Goal: Task Accomplishment & Management: Complete application form

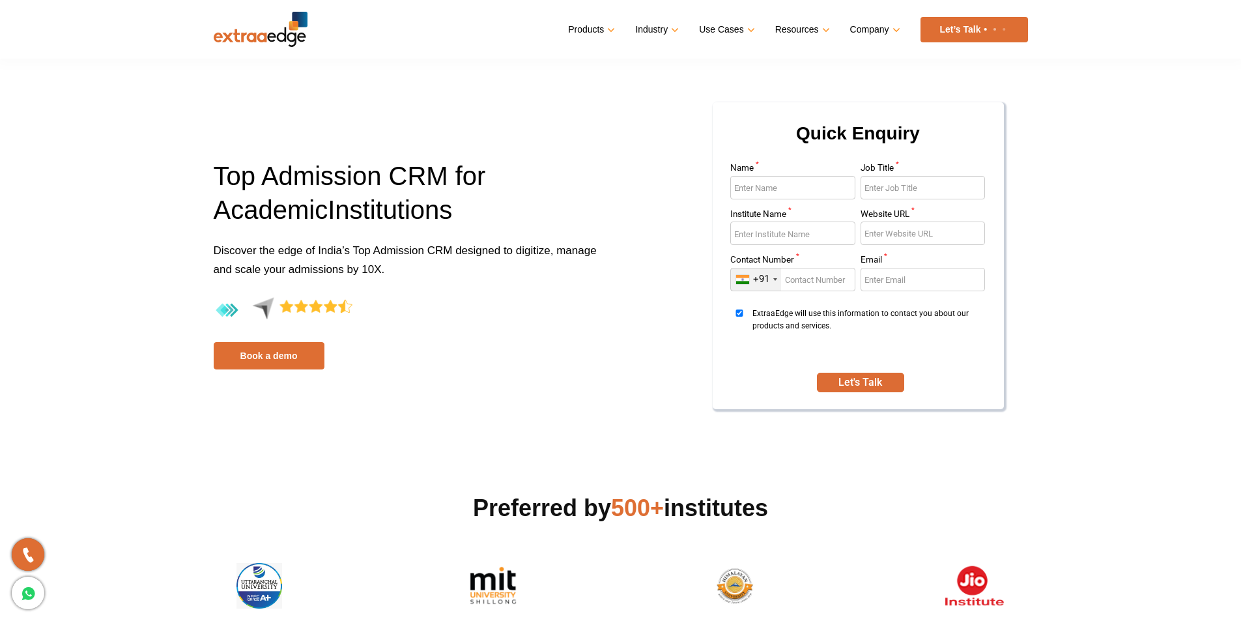
click at [784, 192] on input "Name *" at bounding box center [792, 187] width 125 height 23
type input "[PERSON_NAME]"
type input "Manager"
type input "[GEOGRAPHIC_DATA]"
type input "[DOMAIN_NAME]"
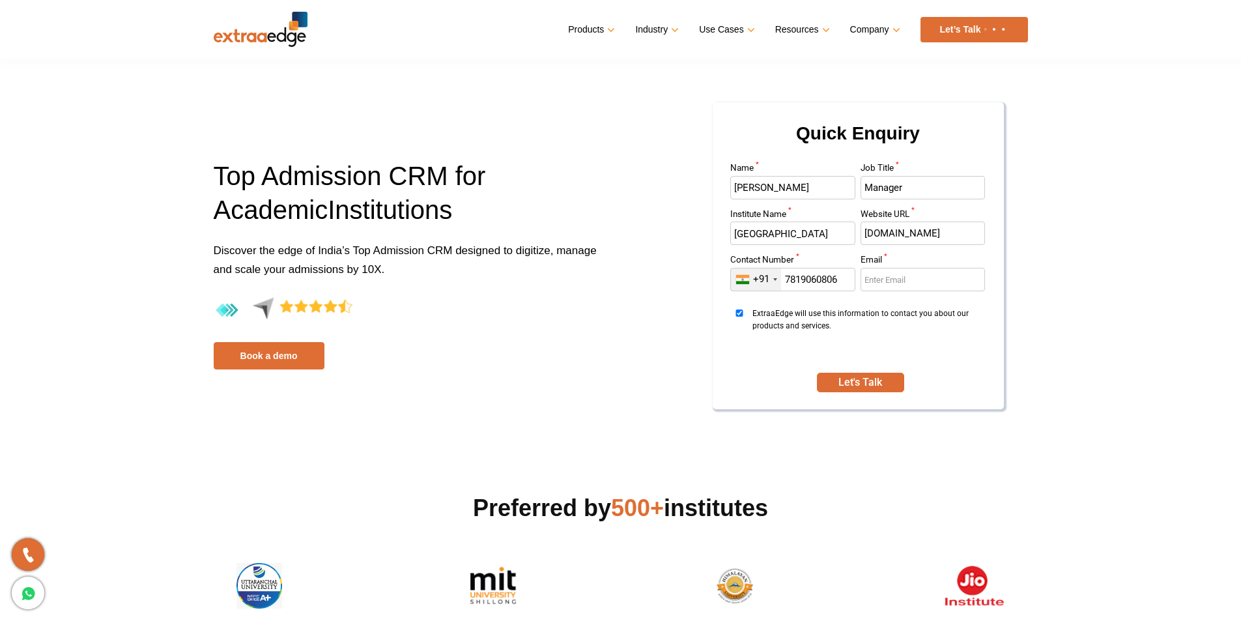
type input "7819060806"
type input "N"
type input "A"
type input "[EMAIL_ADDRESS][DOMAIN_NAME]"
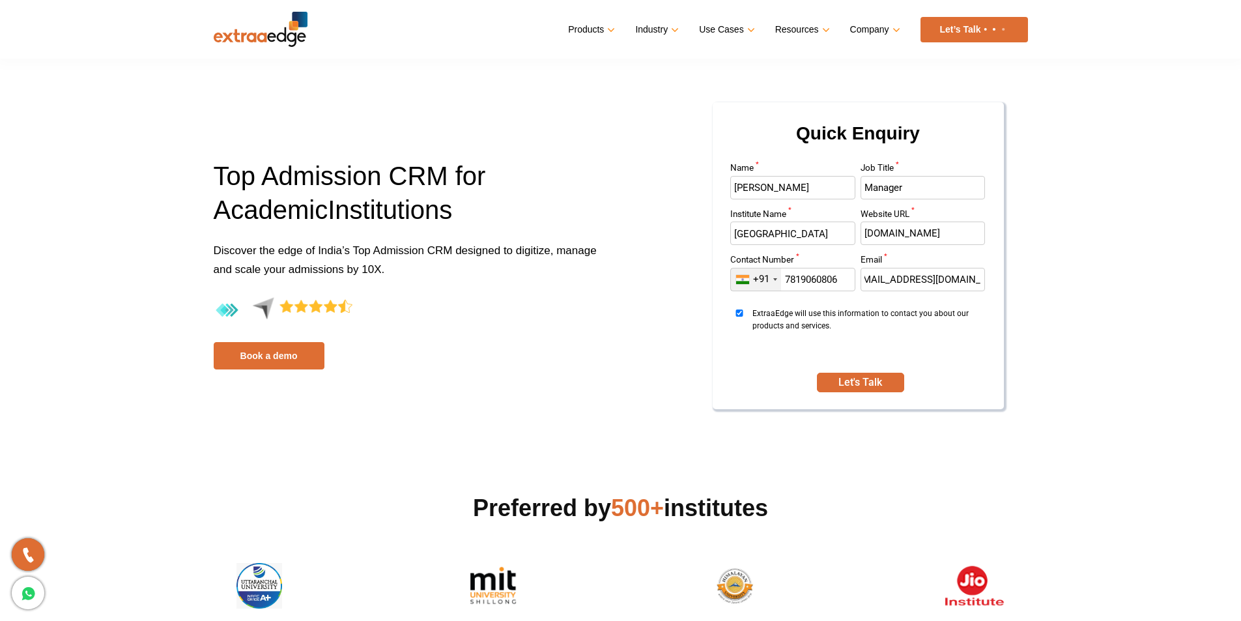
click at [817, 373] on button "Let's Talk" at bounding box center [860, 383] width 87 height 20
